Goal: Information Seeking & Learning: Find specific fact

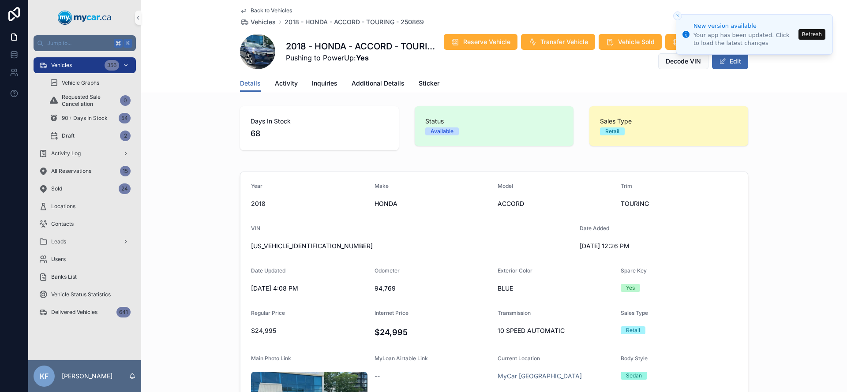
click at [66, 67] on span "Vehicles" at bounding box center [61, 65] width 21 height 7
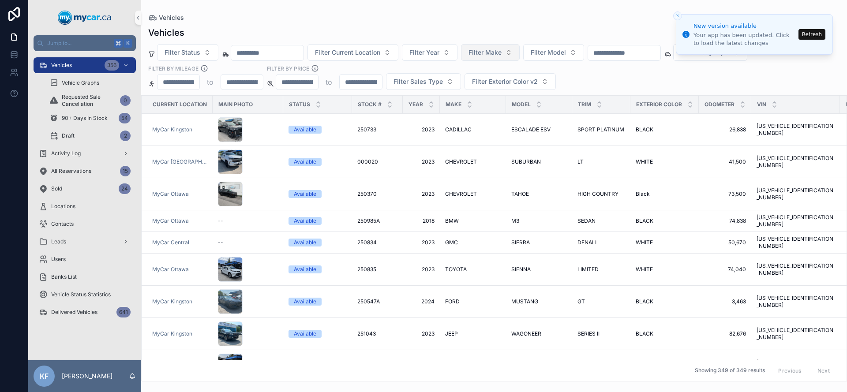
click at [496, 52] on span "Filter Make" at bounding box center [484, 52] width 33 height 9
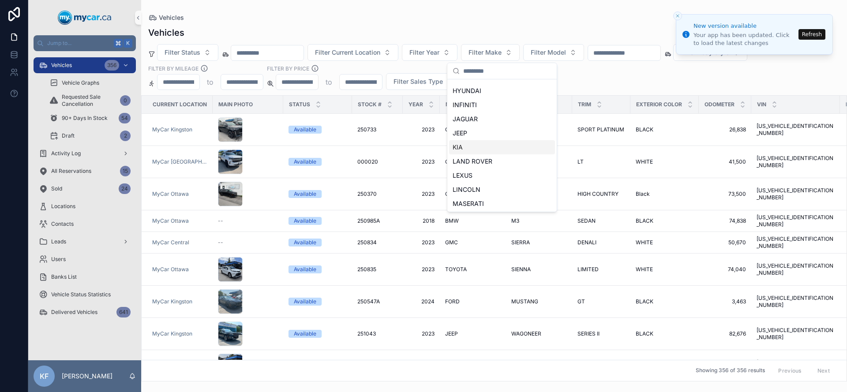
click at [462, 145] on span "KIA" at bounding box center [457, 147] width 10 height 9
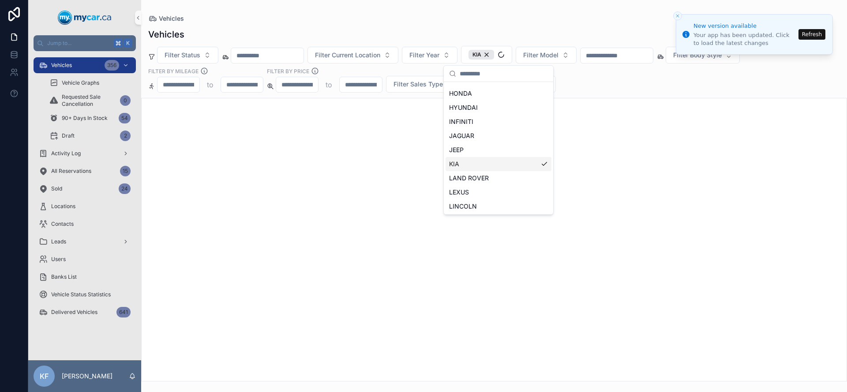
scroll to position [223, 0]
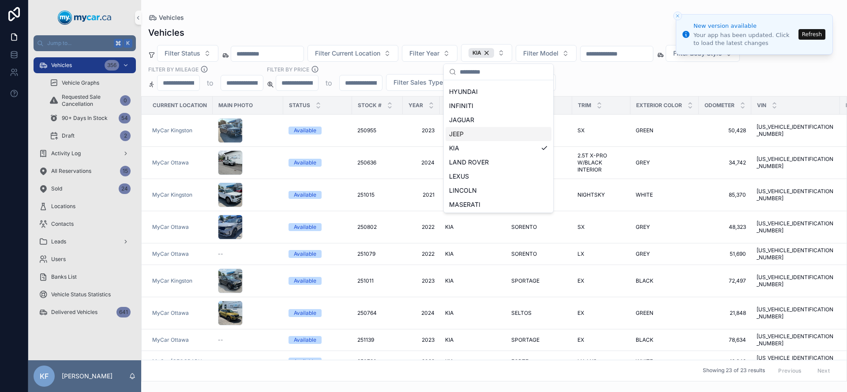
click at [363, 16] on div "Vehicles" at bounding box center [493, 17] width 691 height 7
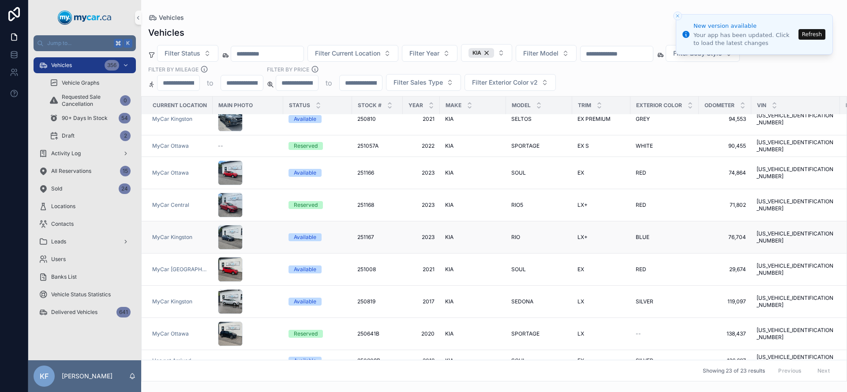
scroll to position [280, 0]
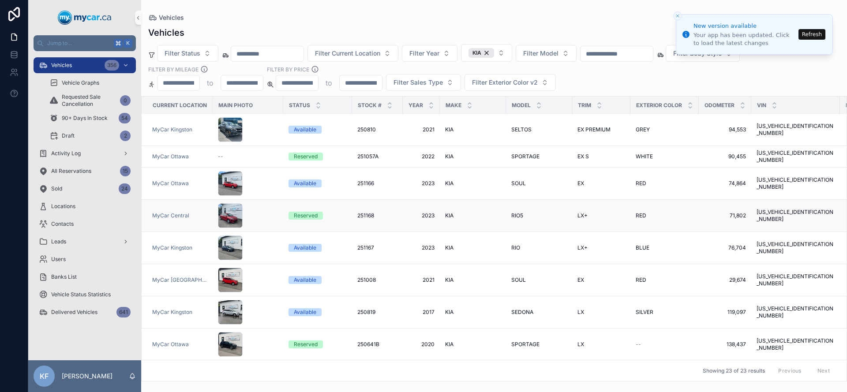
click at [300, 212] on div "Reserved" at bounding box center [306, 216] width 24 height 8
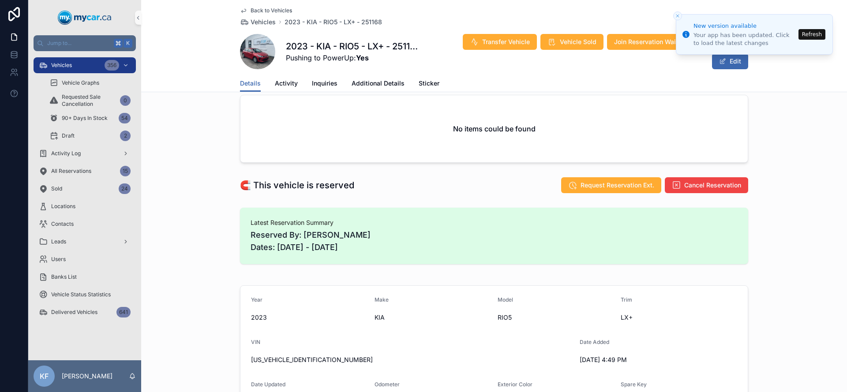
scroll to position [142, 0]
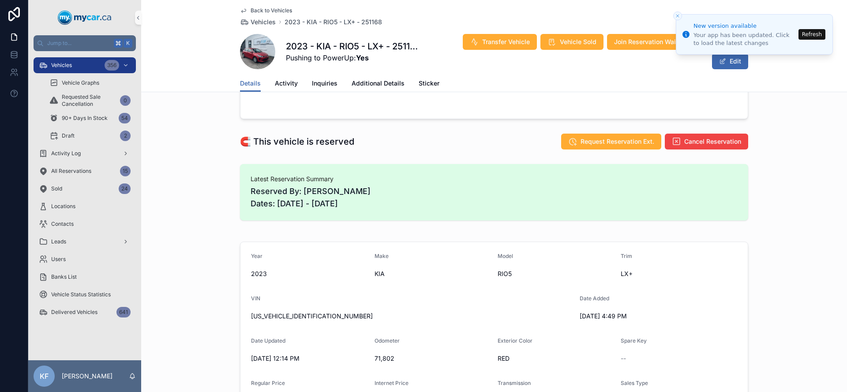
click at [273, 315] on span "[US_VEHICLE_IDENTIFICATION_NUMBER]" at bounding box center [411, 316] width 321 height 9
copy span "[US_VEHICLE_IDENTIFICATION_NUMBER]"
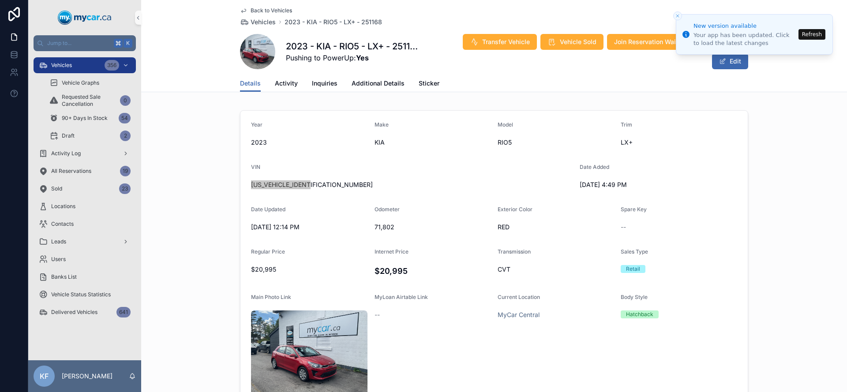
scroll to position [271, 0]
click at [276, 187] on span "[US_VEHICLE_IDENTIFICATION_NUMBER]" at bounding box center [411, 186] width 321 height 9
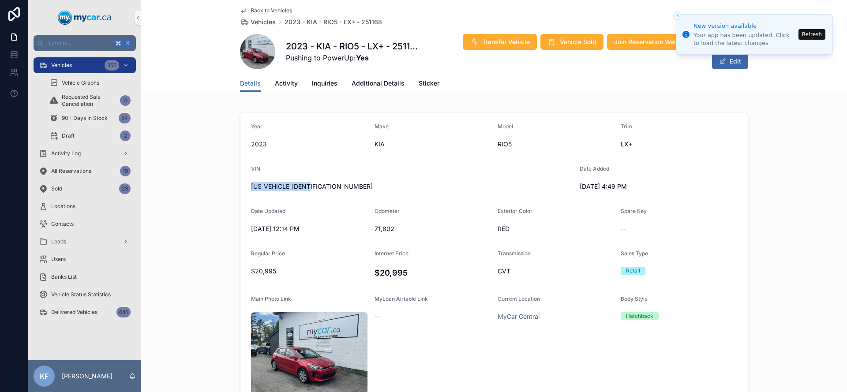
click at [276, 187] on span "[US_VEHICLE_IDENTIFICATION_NUMBER]" at bounding box center [411, 186] width 321 height 9
copy span "[US_VEHICLE_IDENTIFICATION_NUMBER]"
click at [276, 187] on span "[US_VEHICLE_IDENTIFICATION_NUMBER]" at bounding box center [411, 186] width 321 height 9
copy span "[US_VEHICLE_IDENTIFICATION_NUMBER]"
